Goal: Use online tool/utility

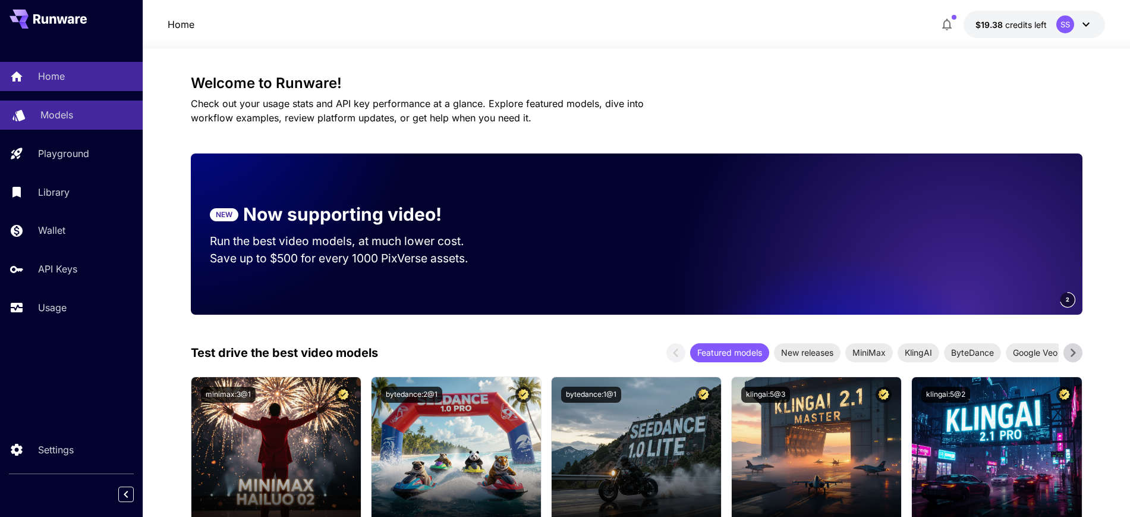
click at [52, 118] on p "Models" at bounding box center [56, 115] width 33 height 14
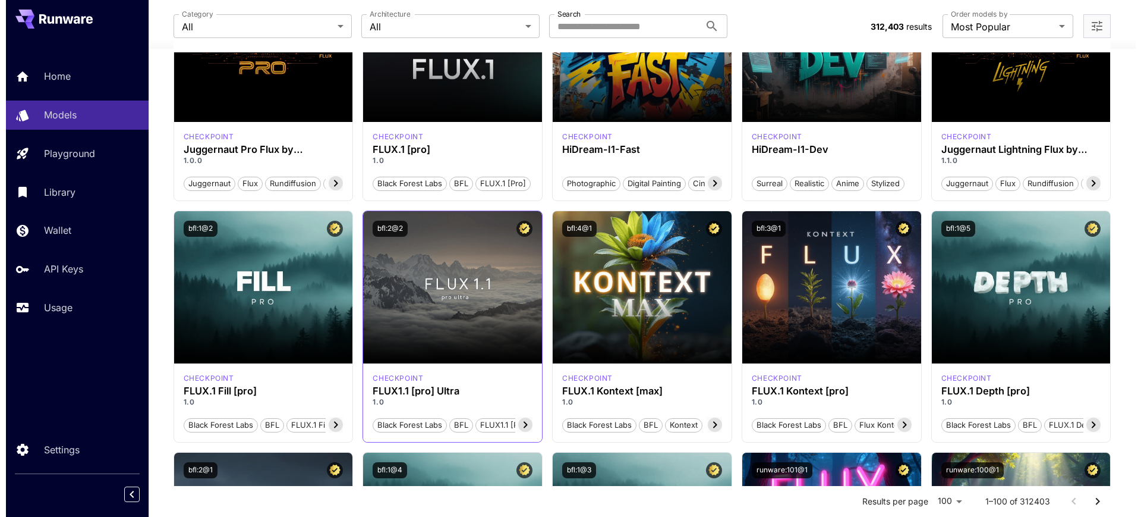
scroll to position [372, 0]
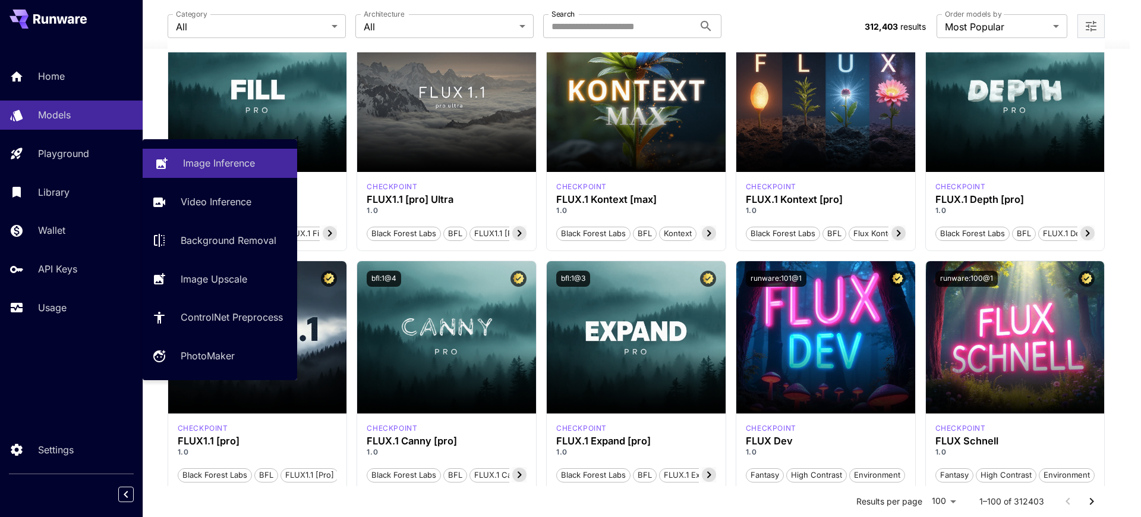
click at [236, 161] on p "Image Inference" at bounding box center [219, 163] width 72 height 14
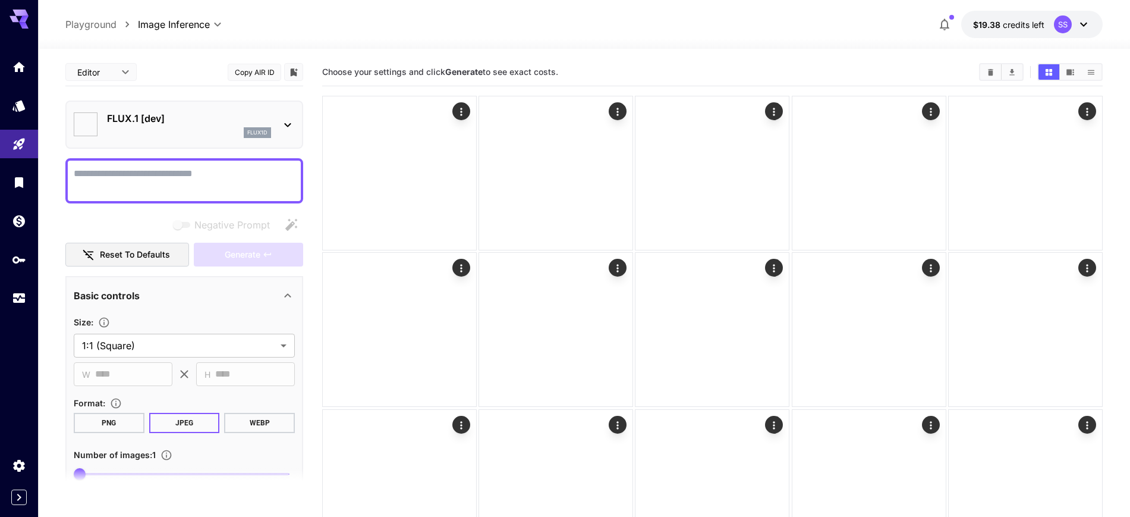
type input "**********"
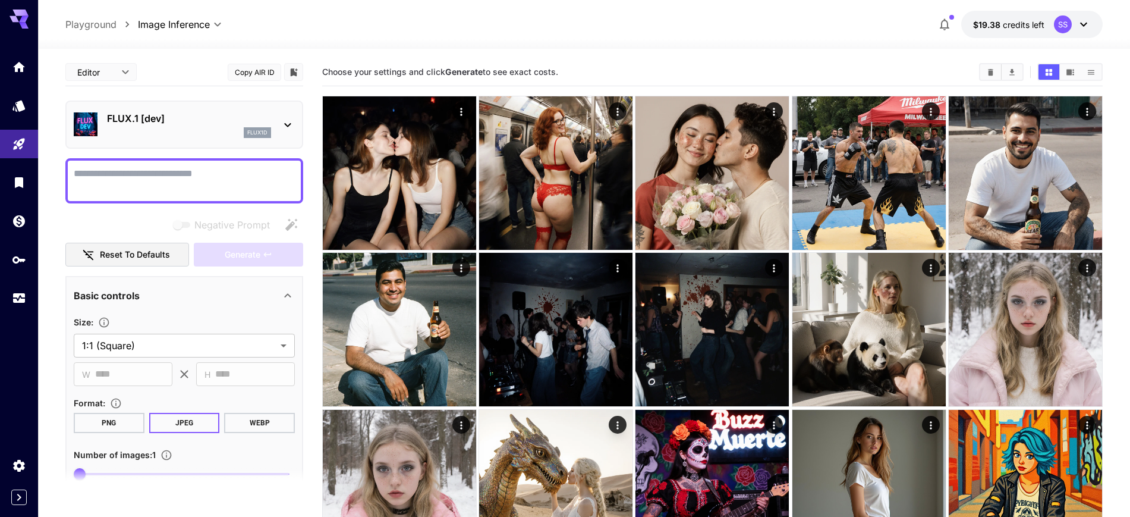
click at [200, 121] on p "FLUX.1 [dev]" at bounding box center [189, 118] width 164 height 14
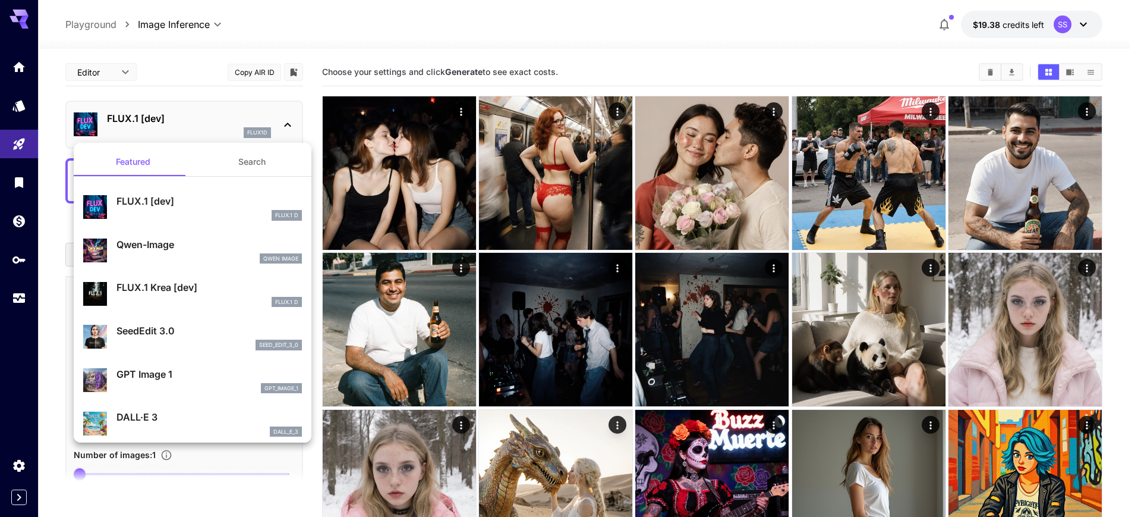
click at [636, 33] on div at bounding box center [570, 258] width 1141 height 517
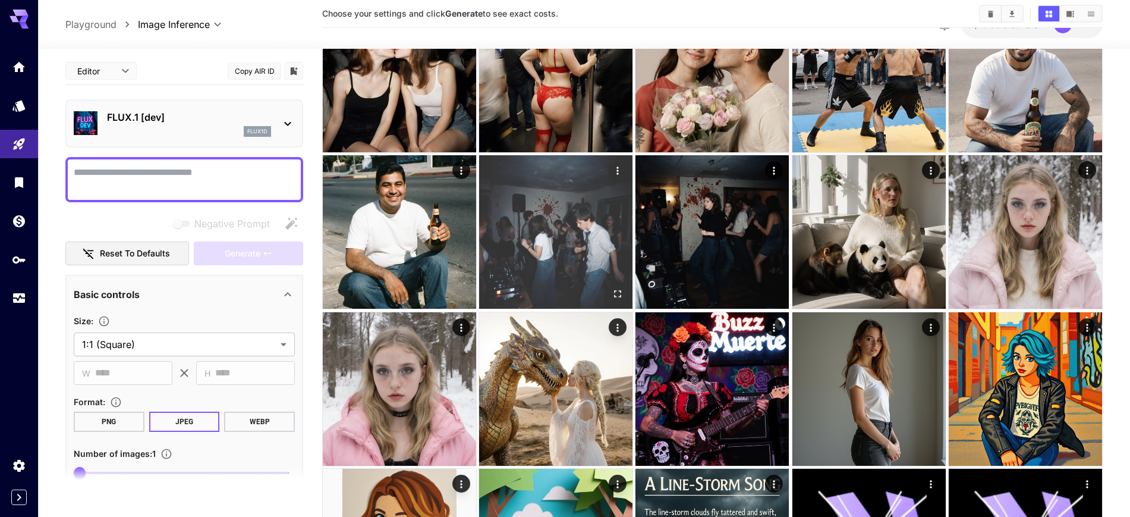
scroll to position [223, 0]
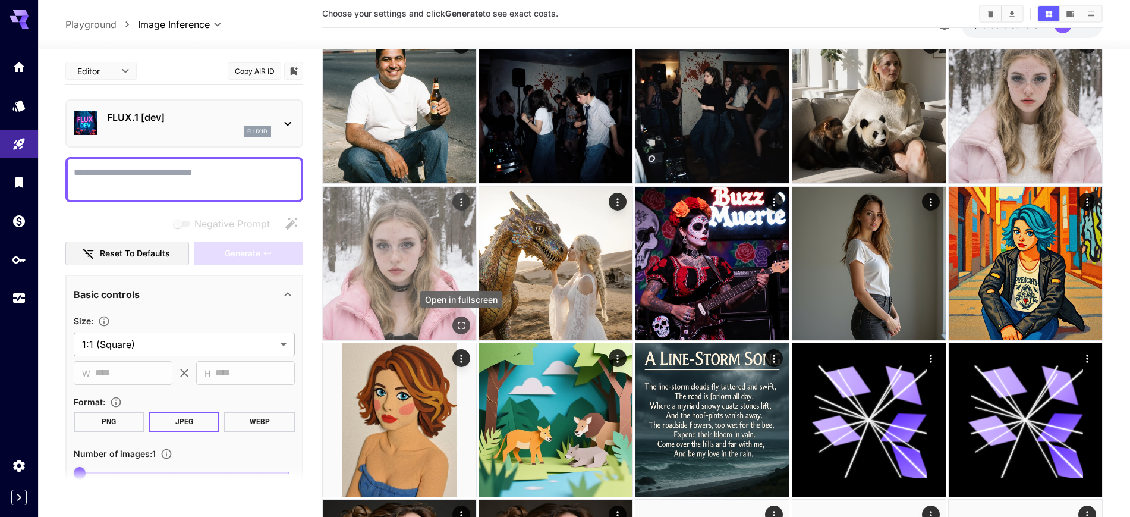
click at [464, 327] on icon "Open in fullscreen" at bounding box center [461, 325] width 7 height 7
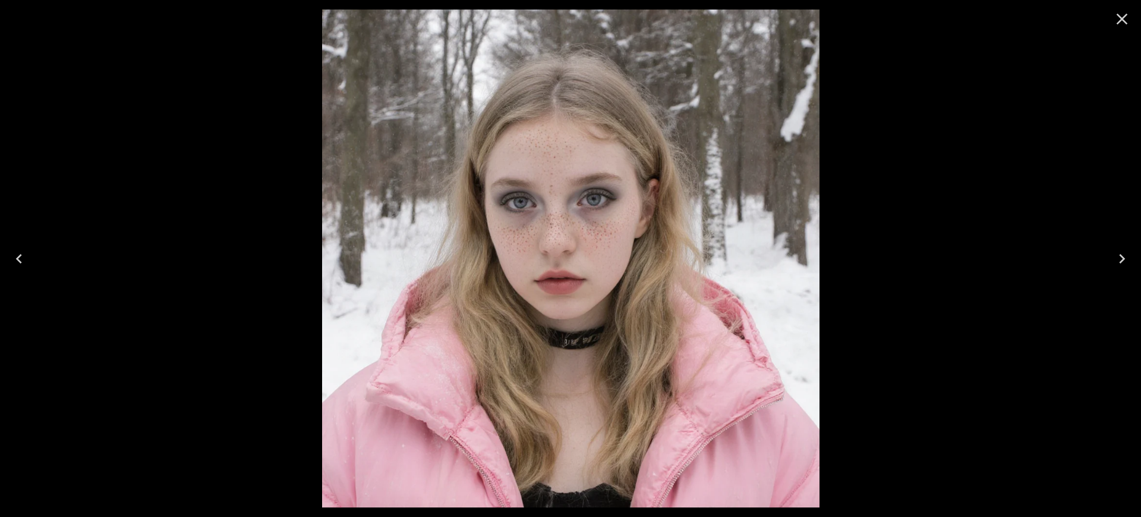
click at [1129, 18] on button "Close" at bounding box center [1122, 19] width 29 height 29
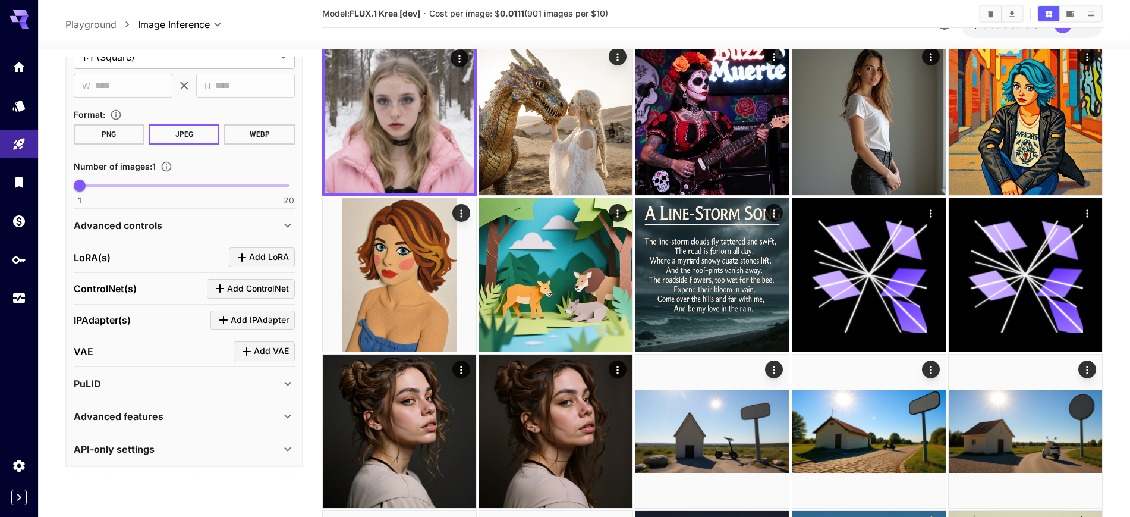
scroll to position [372, 0]
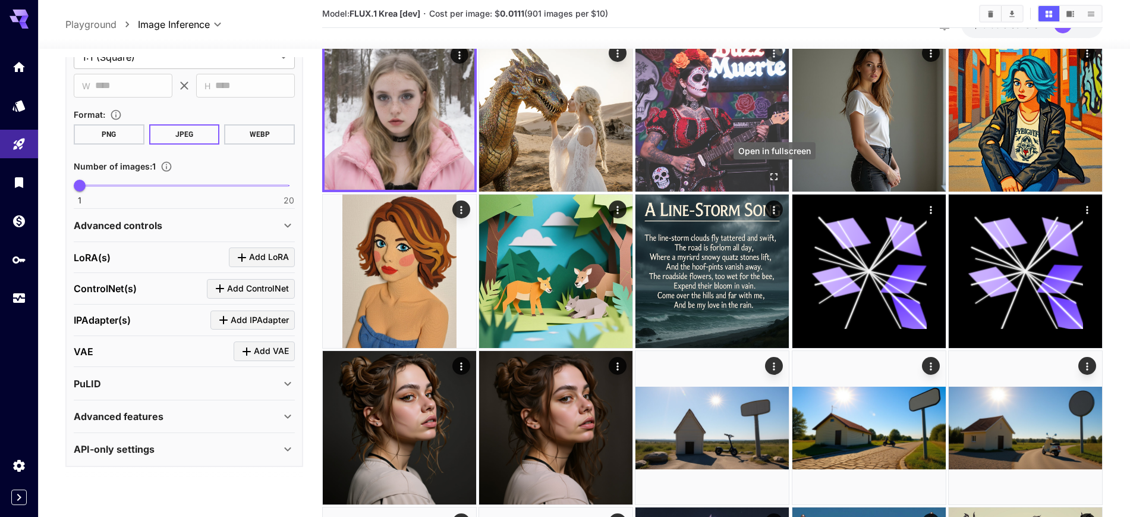
click at [776, 178] on icon "Open in fullscreen" at bounding box center [775, 177] width 12 height 12
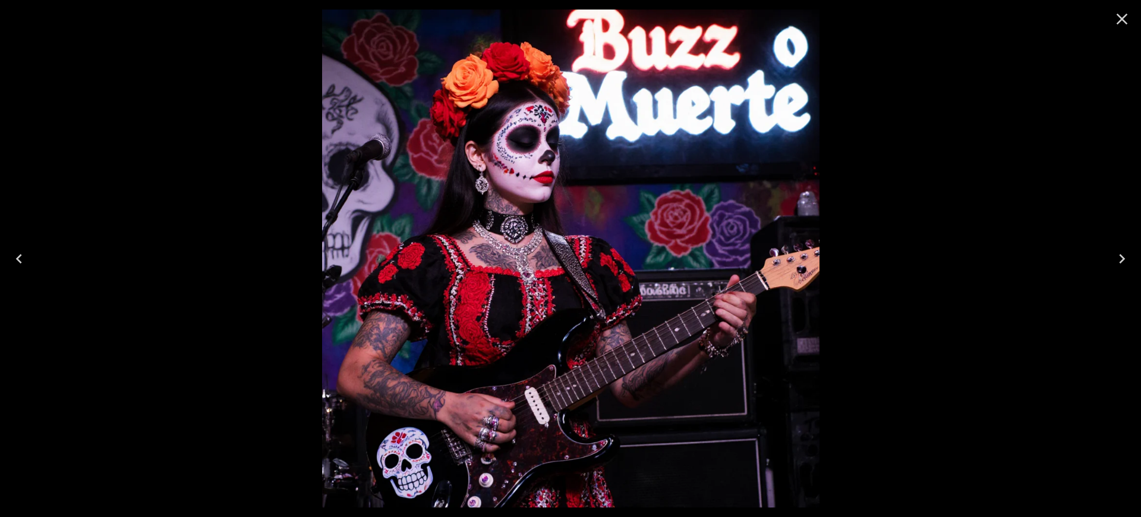
click at [1122, 12] on icon "Close" at bounding box center [1122, 19] width 19 height 19
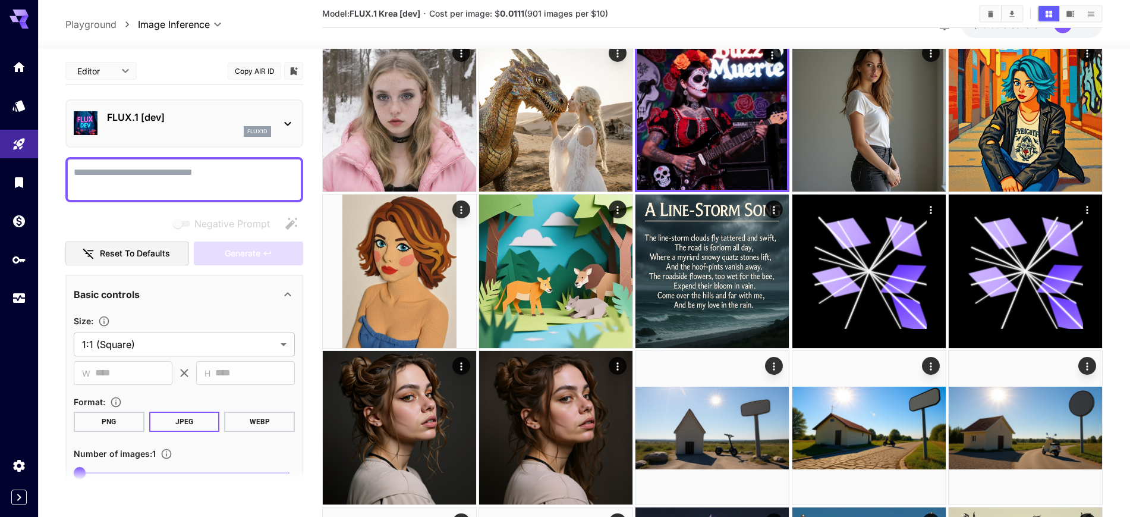
scroll to position [287, 0]
